Goal: Transaction & Acquisition: Purchase product/service

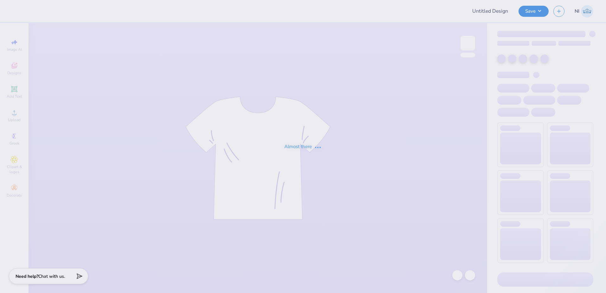
type input "Hats"
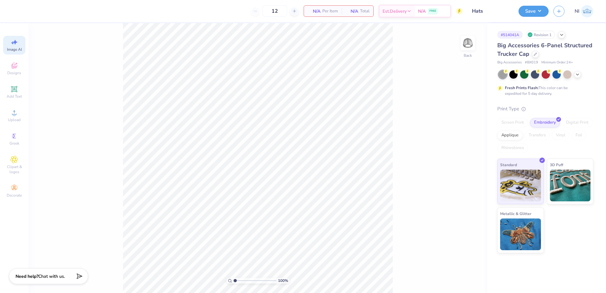
click at [15, 45] on icon at bounding box center [14, 42] width 8 height 8
select select "4"
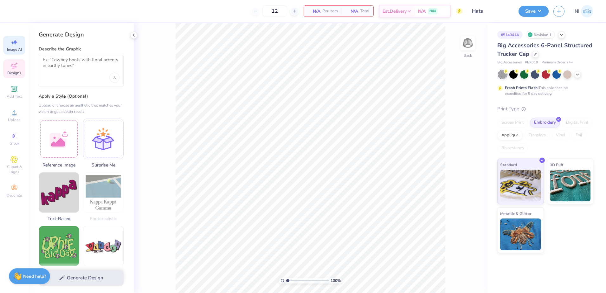
click at [16, 66] on icon at bounding box center [14, 66] width 8 height 8
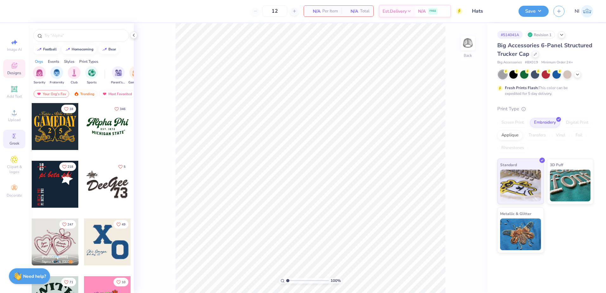
click at [15, 136] on circle at bounding box center [13, 135] width 3 height 3
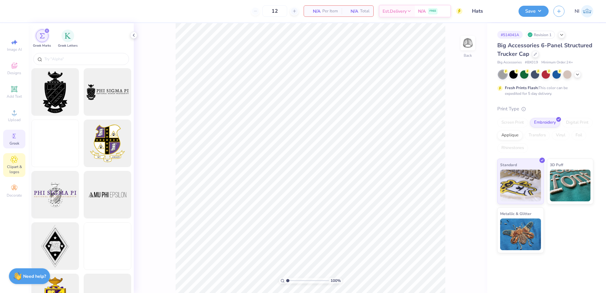
click at [15, 153] on div "Clipart & logos" at bounding box center [14, 165] width 22 height 24
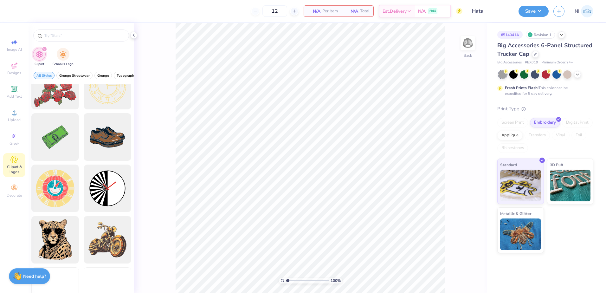
scroll to position [127, 0]
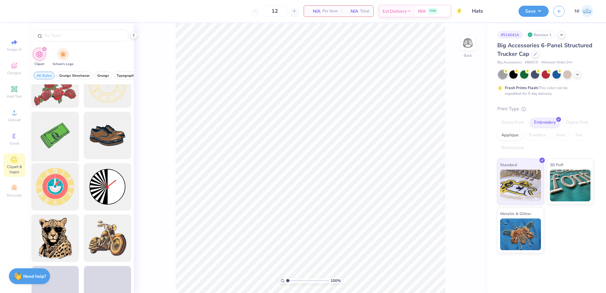
click at [64, 134] on div at bounding box center [55, 135] width 52 height 52
click at [49, 138] on div at bounding box center [55, 135] width 52 height 52
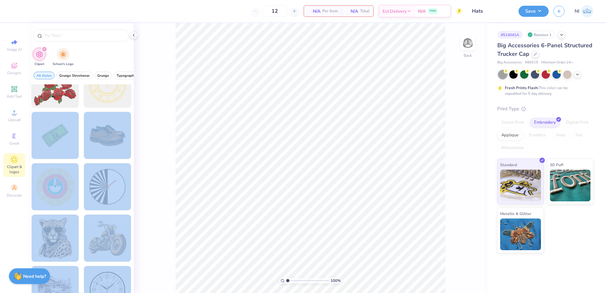
click at [266, 133] on div "12 N/A Per Item N/A Total Est. Delivery N/A FREE Design Title Hats Save NI Imag…" at bounding box center [303, 146] width 606 height 293
click at [56, 132] on div at bounding box center [55, 135] width 52 height 52
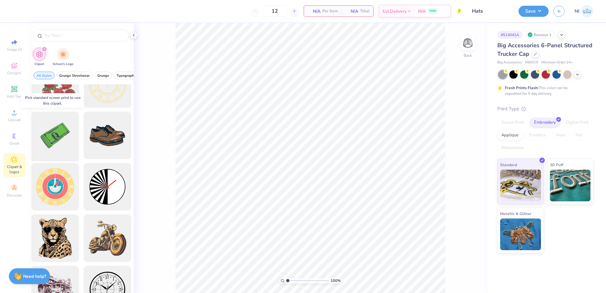
click at [56, 132] on div at bounding box center [55, 135] width 52 height 52
click at [106, 180] on div at bounding box center [107, 187] width 52 height 52
click at [105, 225] on div at bounding box center [107, 238] width 52 height 52
click at [11, 92] on icon at bounding box center [14, 89] width 8 height 8
